Goal: Task Accomplishment & Management: Register for event/course

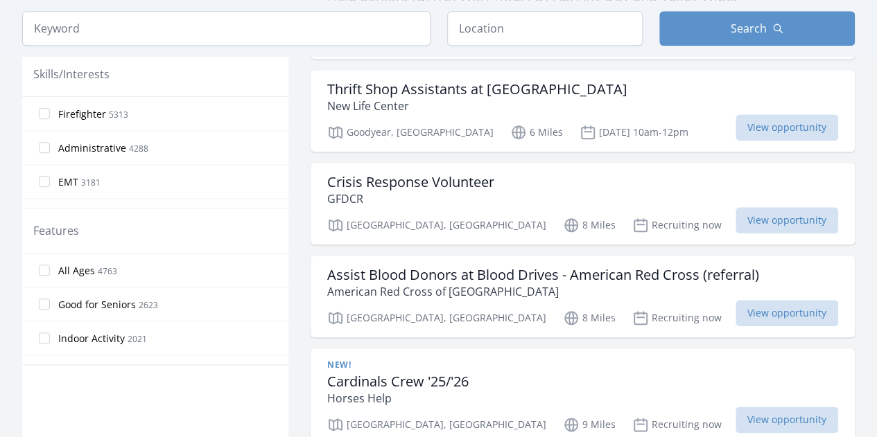
scroll to position [598, 0]
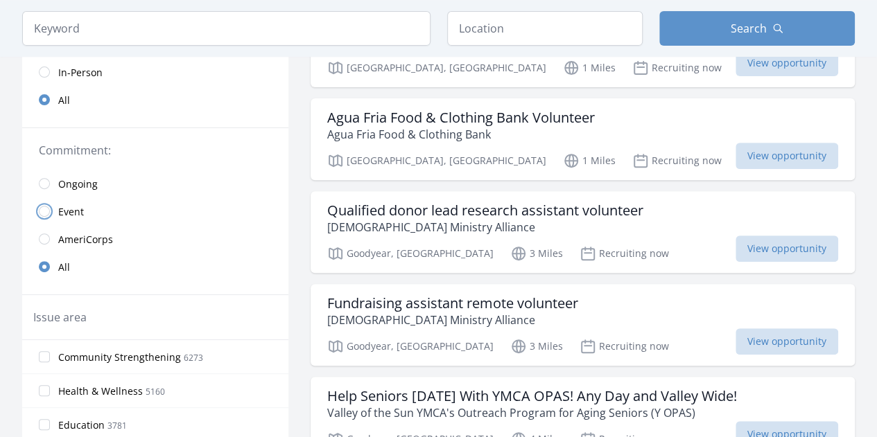
click at [46, 212] on input "radio" at bounding box center [44, 211] width 11 height 11
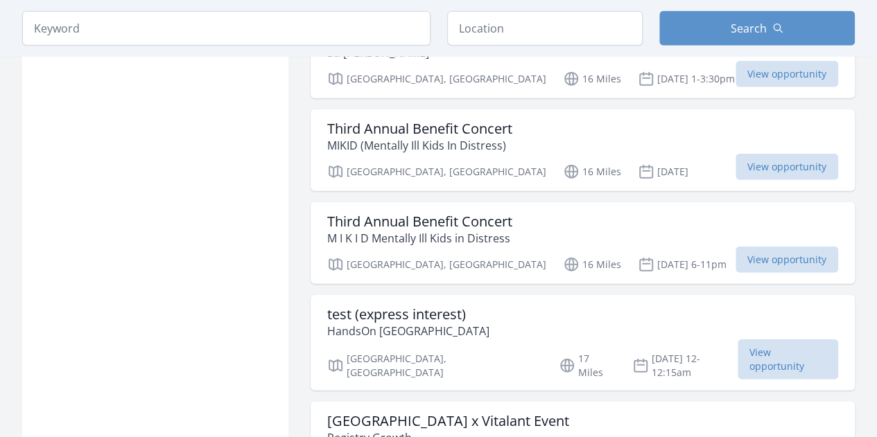
scroll to position [1749, 0]
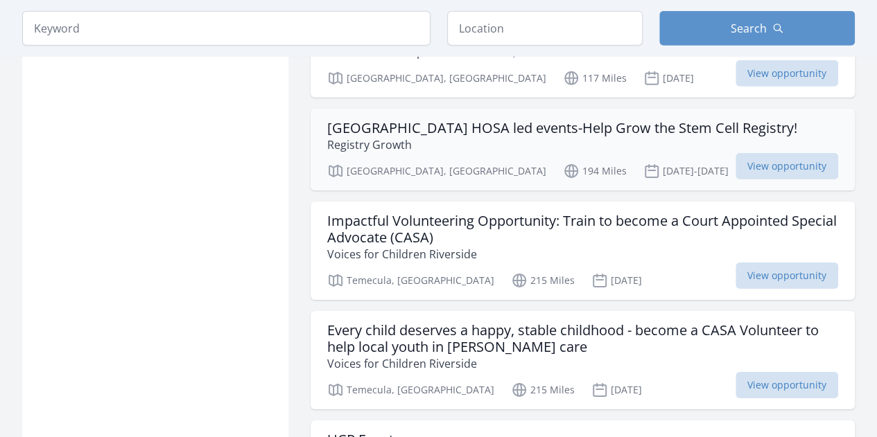
scroll to position [4773, 0]
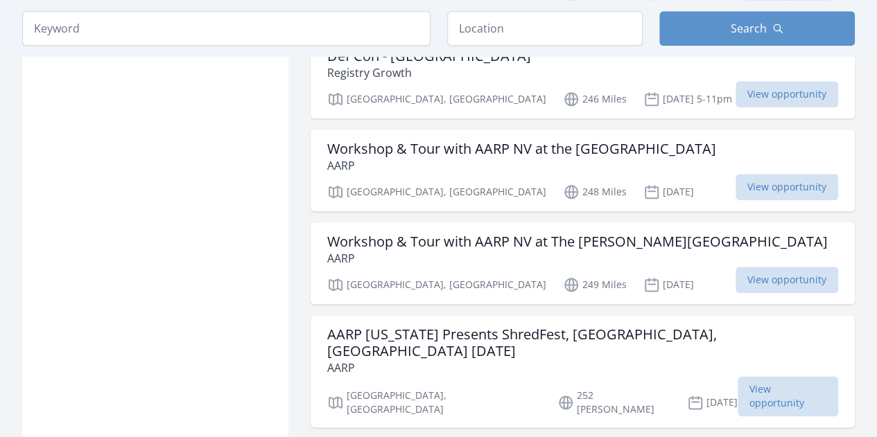
scroll to position [5983, 0]
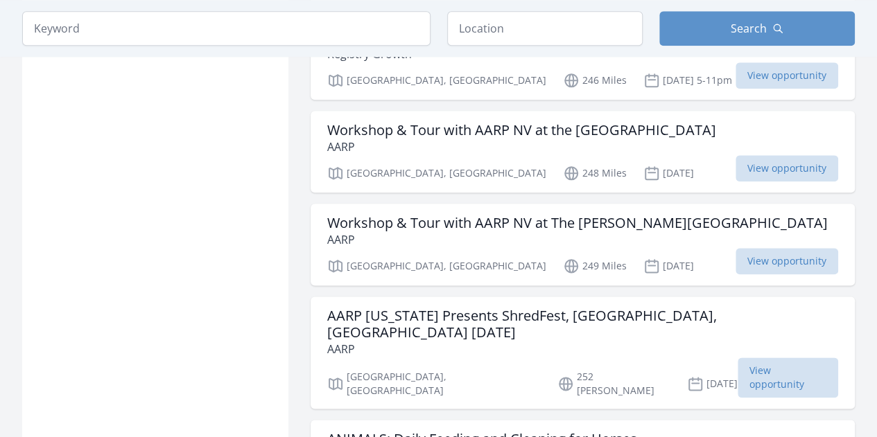
scroll to position [5574, 0]
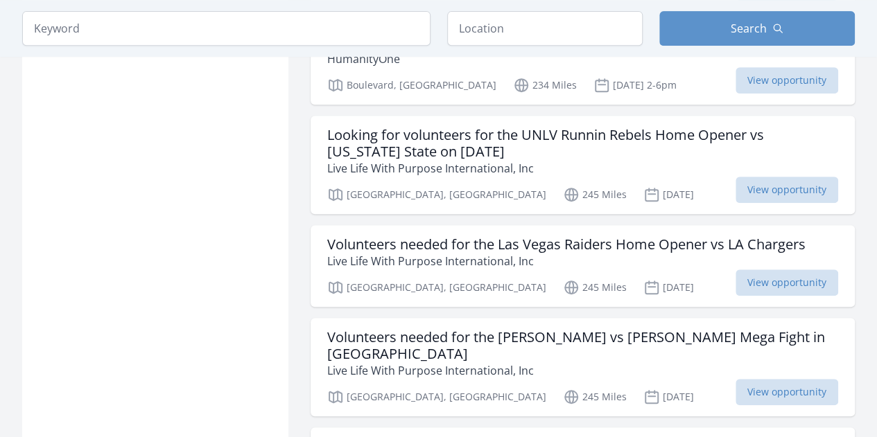
scroll to position [3800, 0]
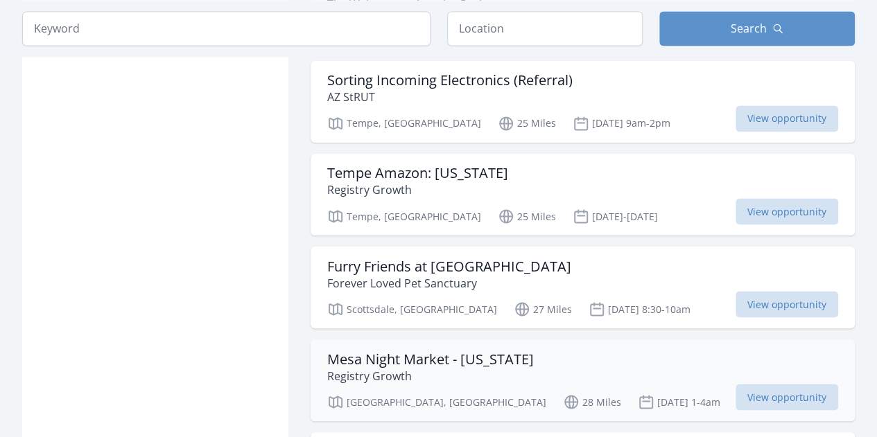
scroll to position [3738, 0]
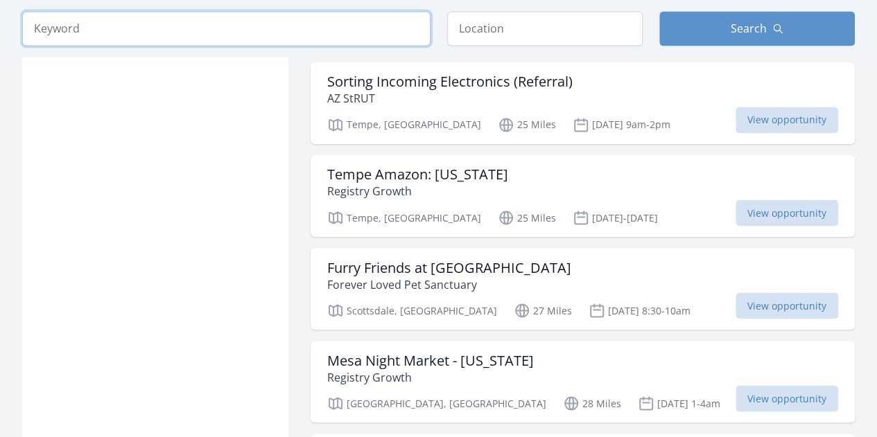
click at [227, 31] on input "search" at bounding box center [226, 28] width 408 height 35
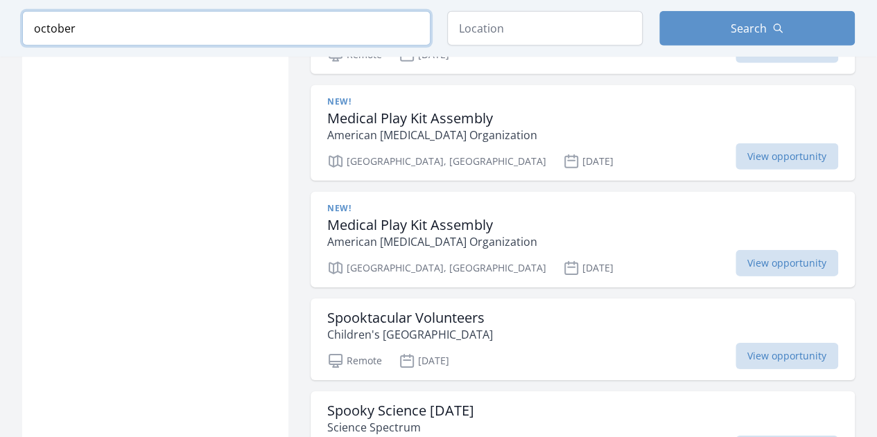
scroll to position [3738, 0]
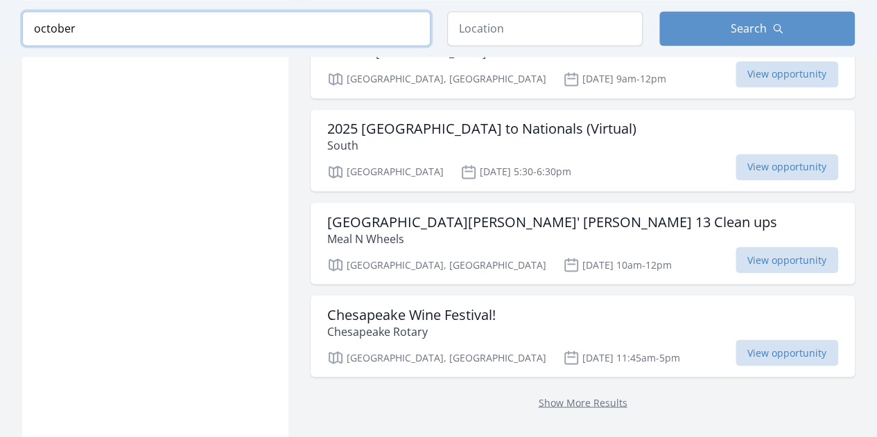
type input "october"
click button "submit" at bounding box center [0, 0] width 0 height 0
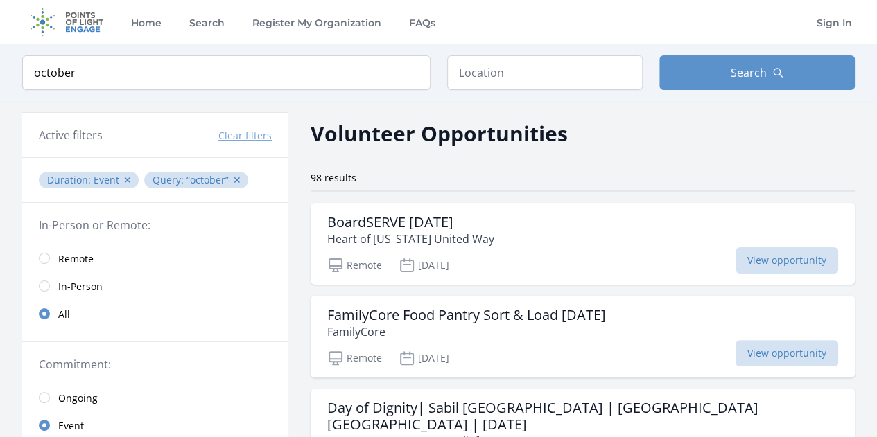
scroll to position [2, 0]
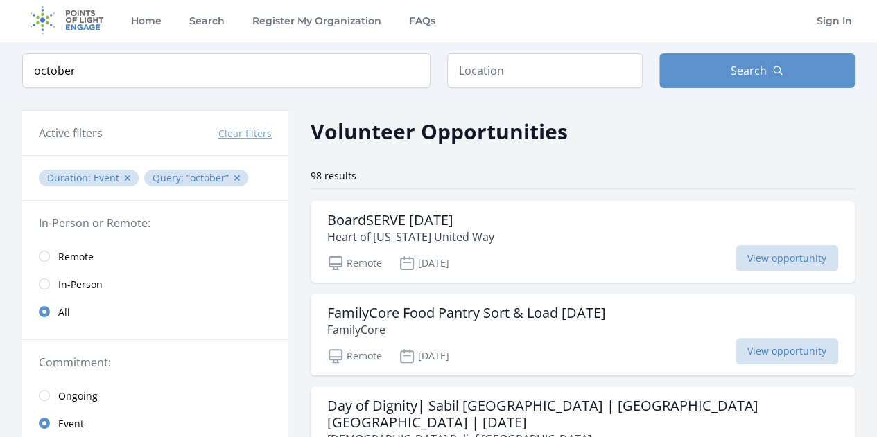
click at [190, 129] on div "Active filters Clear filters" at bounding box center [155, 133] width 233 height 17
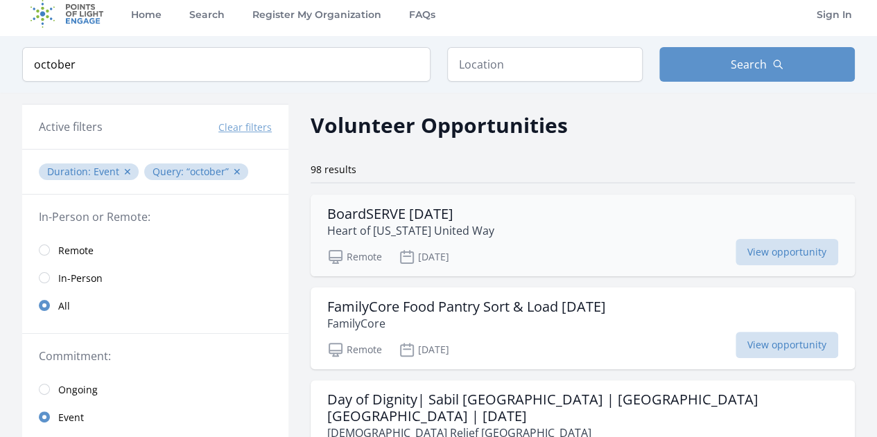
scroll to position [9, 0]
click at [47, 269] on link "In-Person" at bounding box center [155, 277] width 266 height 28
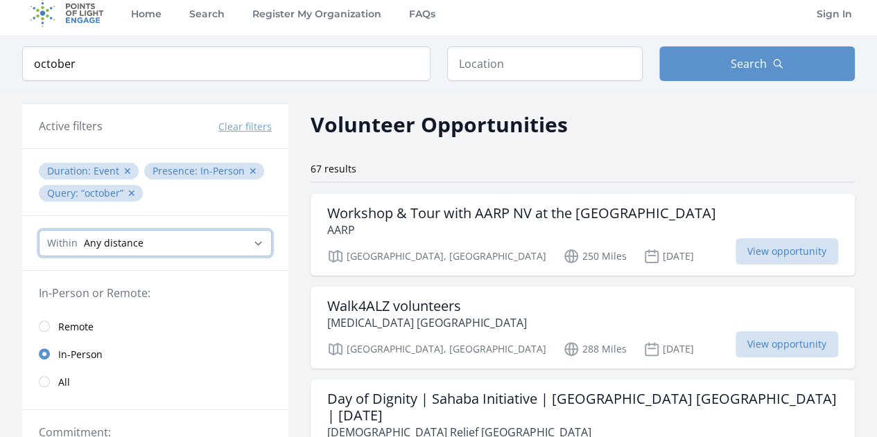
click at [216, 233] on select "Any distance , 5 Miles , 20 Miles , 50 Miles , 100 Miles" at bounding box center [155, 243] width 233 height 26
select select "8046"
click at [39, 230] on select "Any distance , 5 Miles , 20 Miles , 50 Miles , 100 Miles" at bounding box center [155, 243] width 233 height 26
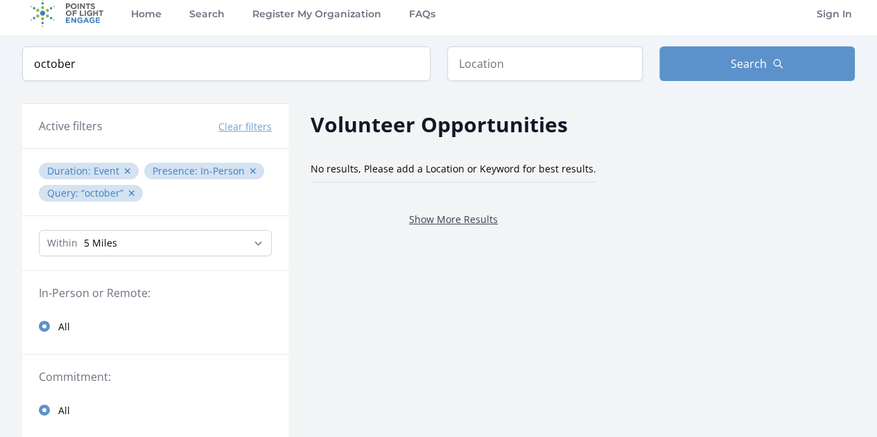
click at [429, 222] on link "Show More Results" at bounding box center [453, 219] width 89 height 13
click at [123, 168] on button "✕" at bounding box center [127, 171] width 8 height 14
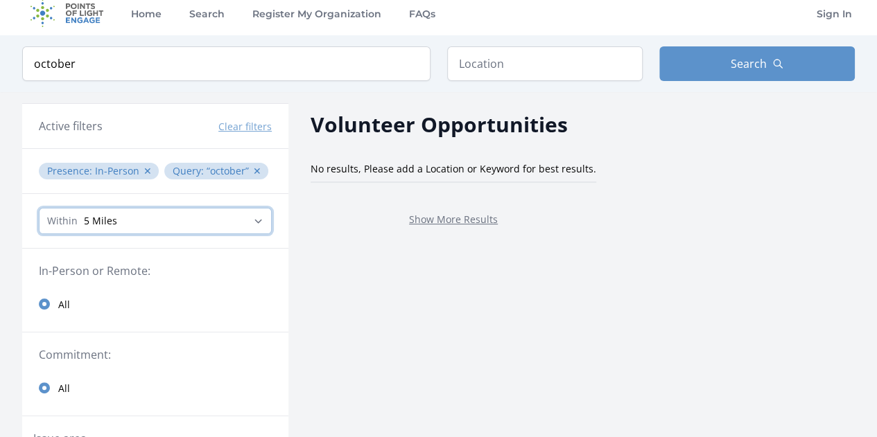
click at [130, 227] on select "Any distance , 5 Miles , 20 Miles , 50 Miles , 100 Miles" at bounding box center [155, 221] width 233 height 26
select select "32186"
click at [39, 208] on select "Any distance , 5 Miles , 20 Miles , 50 Miles , 100 Miles" at bounding box center [155, 221] width 233 height 26
click at [446, 220] on link "Show More Results" at bounding box center [453, 219] width 89 height 13
click at [173, 232] on div "Within Any distance , 5 Miles , 20 Miles , 50 Miles , 100 Miles" at bounding box center [155, 221] width 266 height 55
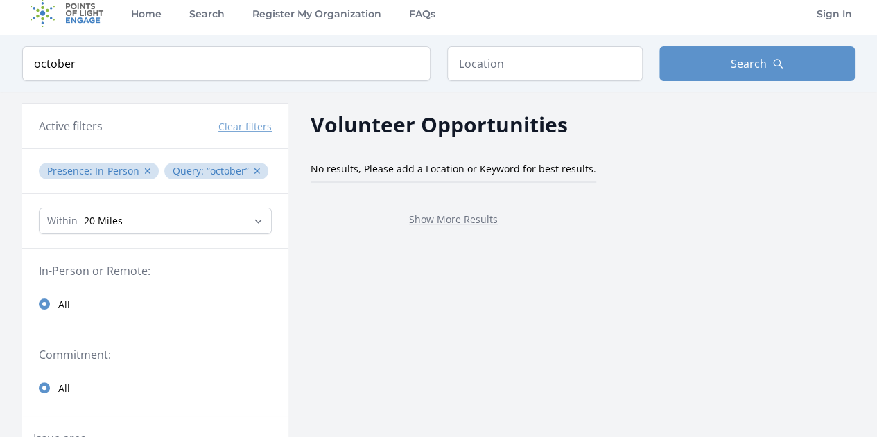
click at [173, 232] on div "Within Any distance , 5 Miles , 20 Miles , 50 Miles , 100 Miles" at bounding box center [155, 221] width 266 height 55
click at [159, 228] on select "Any distance , 5 Miles , 20 Miles , 50 Miles , 100 Miles" at bounding box center [155, 221] width 233 height 26
select select "all"
click at [39, 208] on select "Any distance , 5 Miles , 20 Miles , 50 Miles , 100 Miles" at bounding box center [155, 221] width 233 height 26
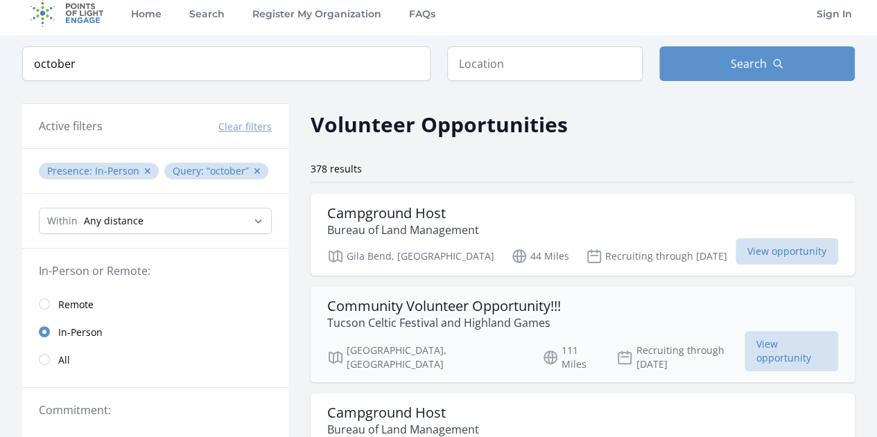
click at [469, 298] on h3 "Community Volunteer Opportunity!!!" at bounding box center [444, 306] width 234 height 17
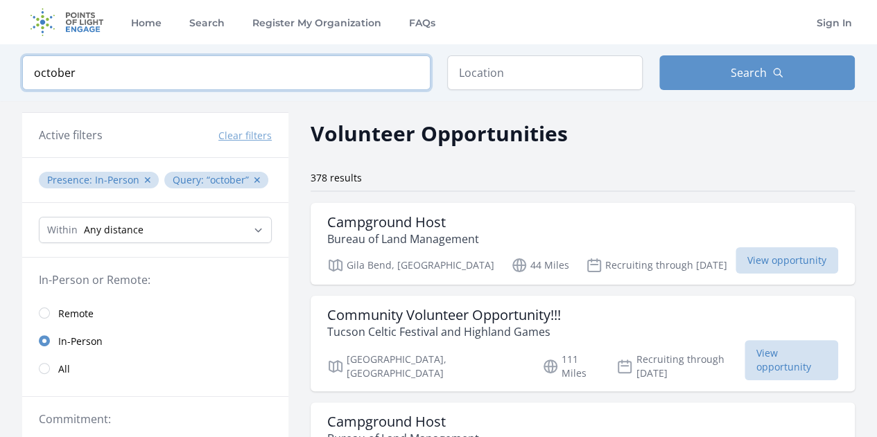
click at [346, 59] on input "october" at bounding box center [226, 72] width 408 height 35
click at [148, 178] on button "✕" at bounding box center [147, 180] width 8 height 14
